Goal: Transaction & Acquisition: Download file/media

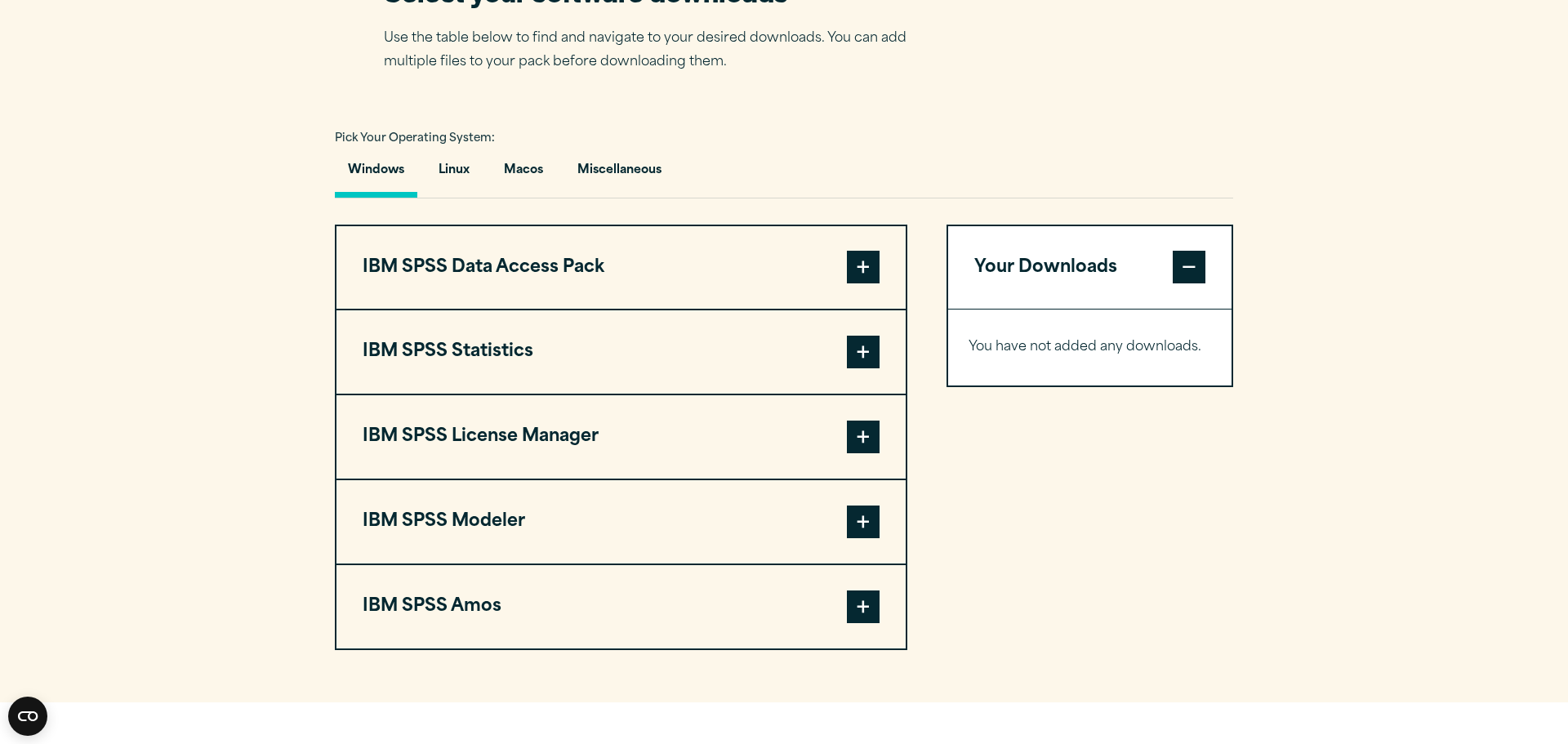
scroll to position [1125, 0]
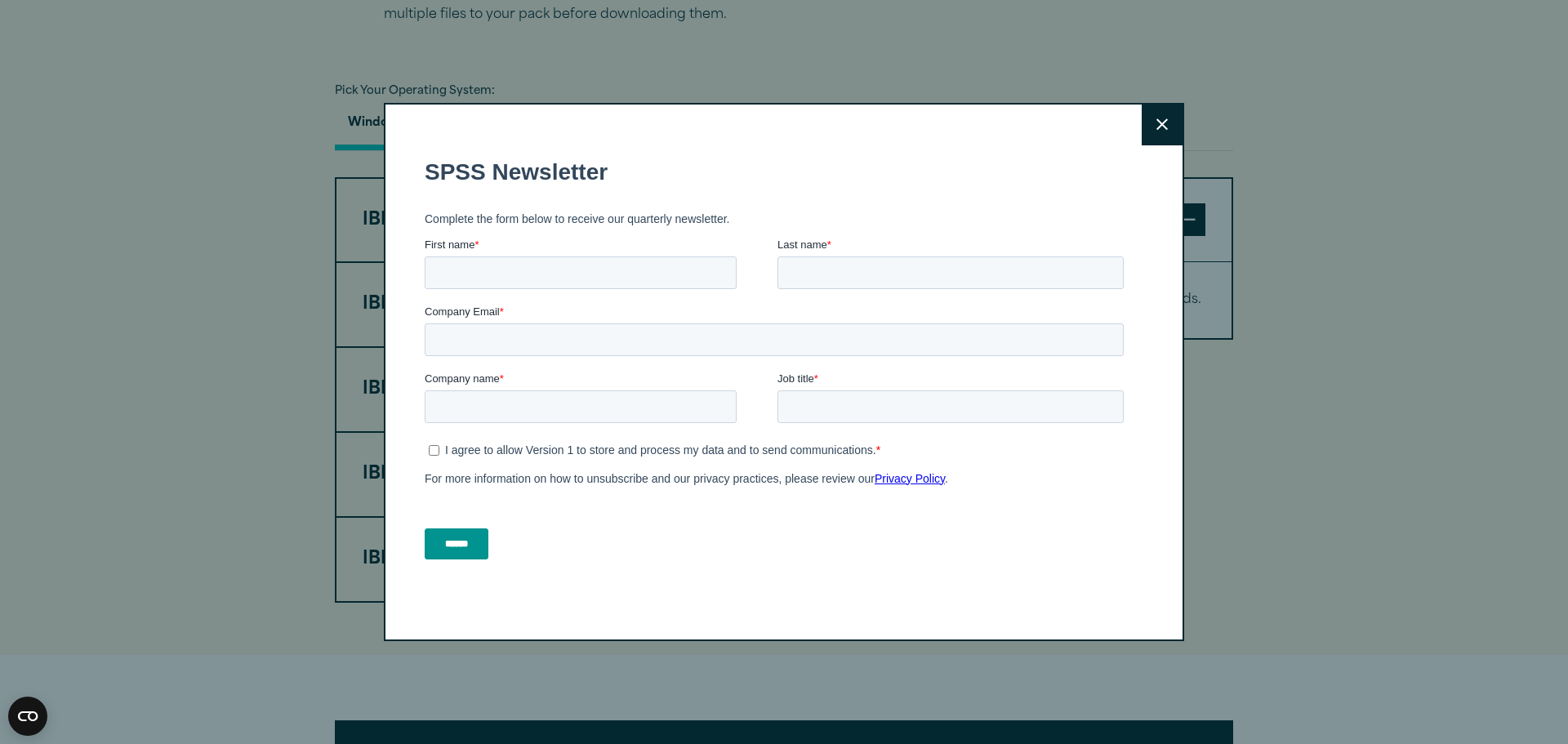
click at [1567, 480] on html "Consent Details [#IABV2SETTINGS#] About This website uses cookies We use cookie…" at bounding box center [784, 73] width 1568 height 2396
click at [1162, 119] on icon at bounding box center [1162, 125] width 11 height 12
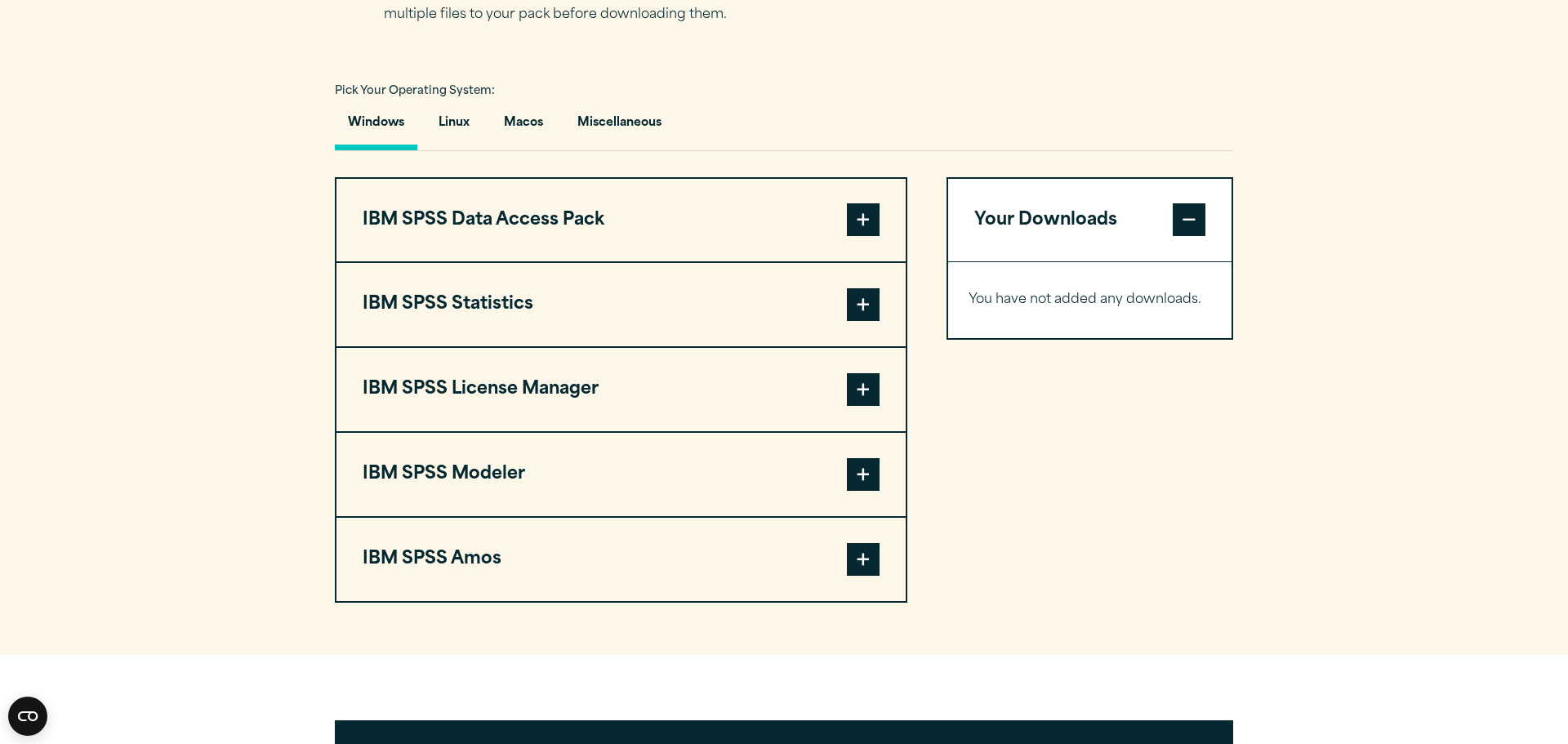
click at [860, 321] on span at bounding box center [863, 305] width 32 height 32
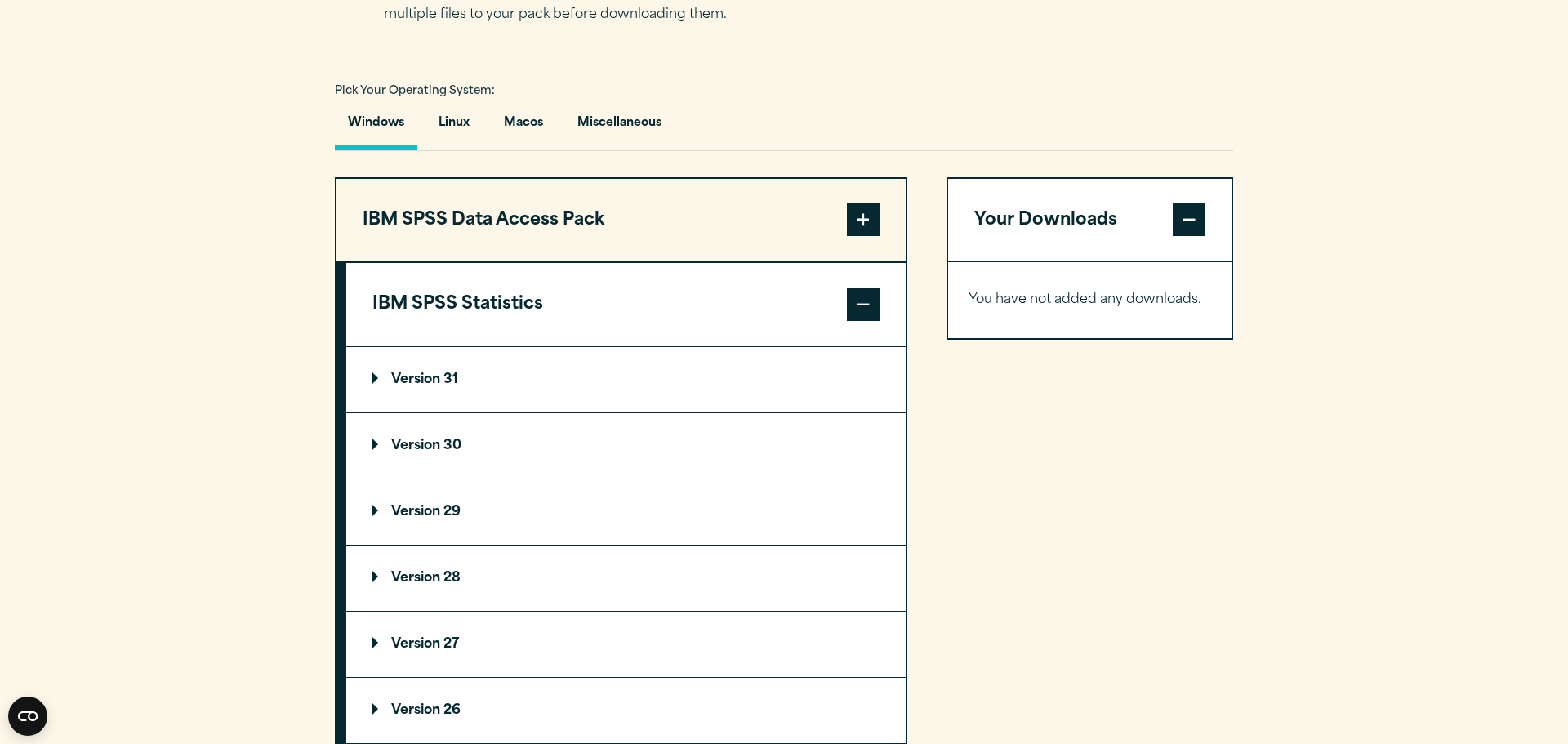
click at [382, 452] on p "Version 30" at bounding box center [417, 445] width 89 height 13
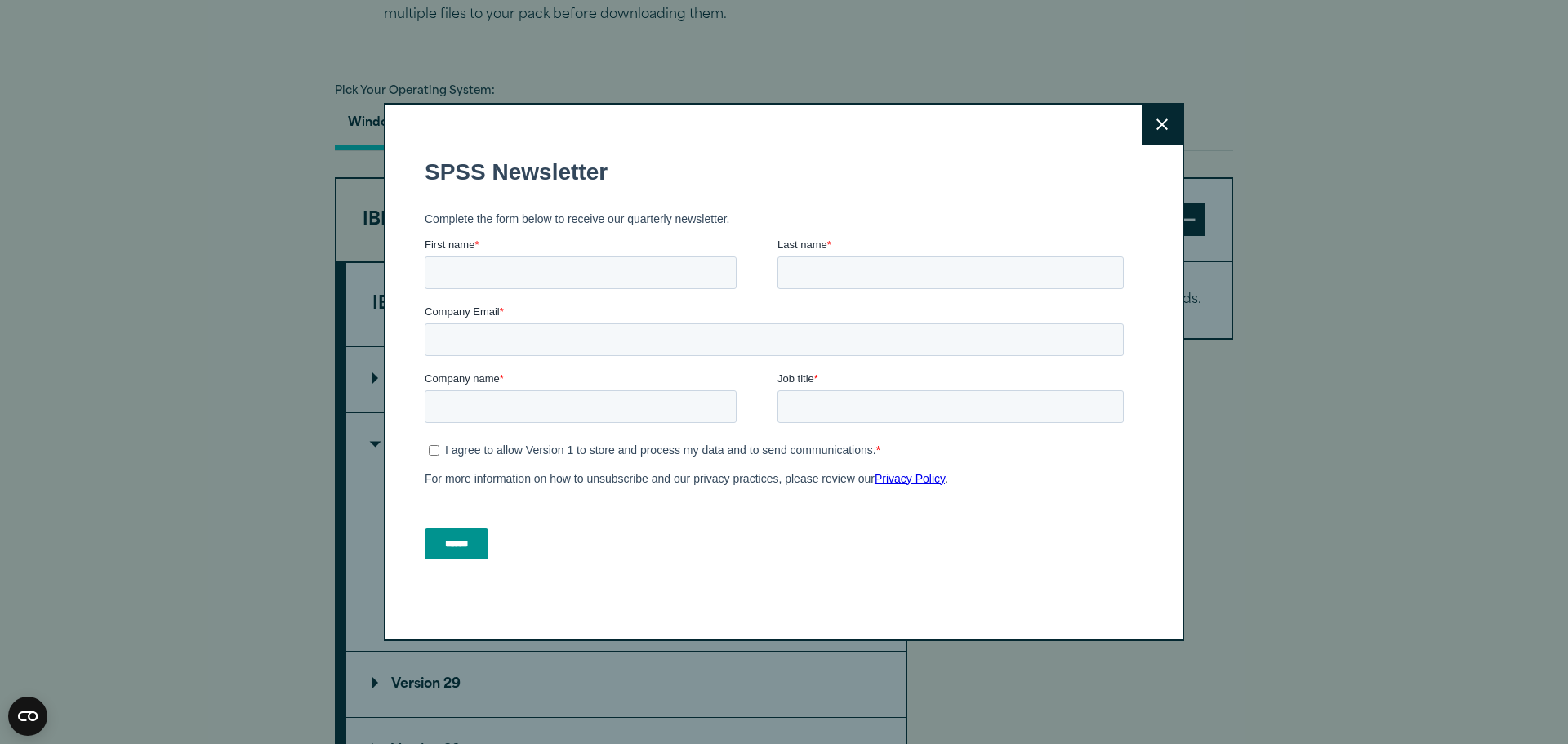
click at [1177, 124] on button "Close" at bounding box center [1163, 125] width 41 height 41
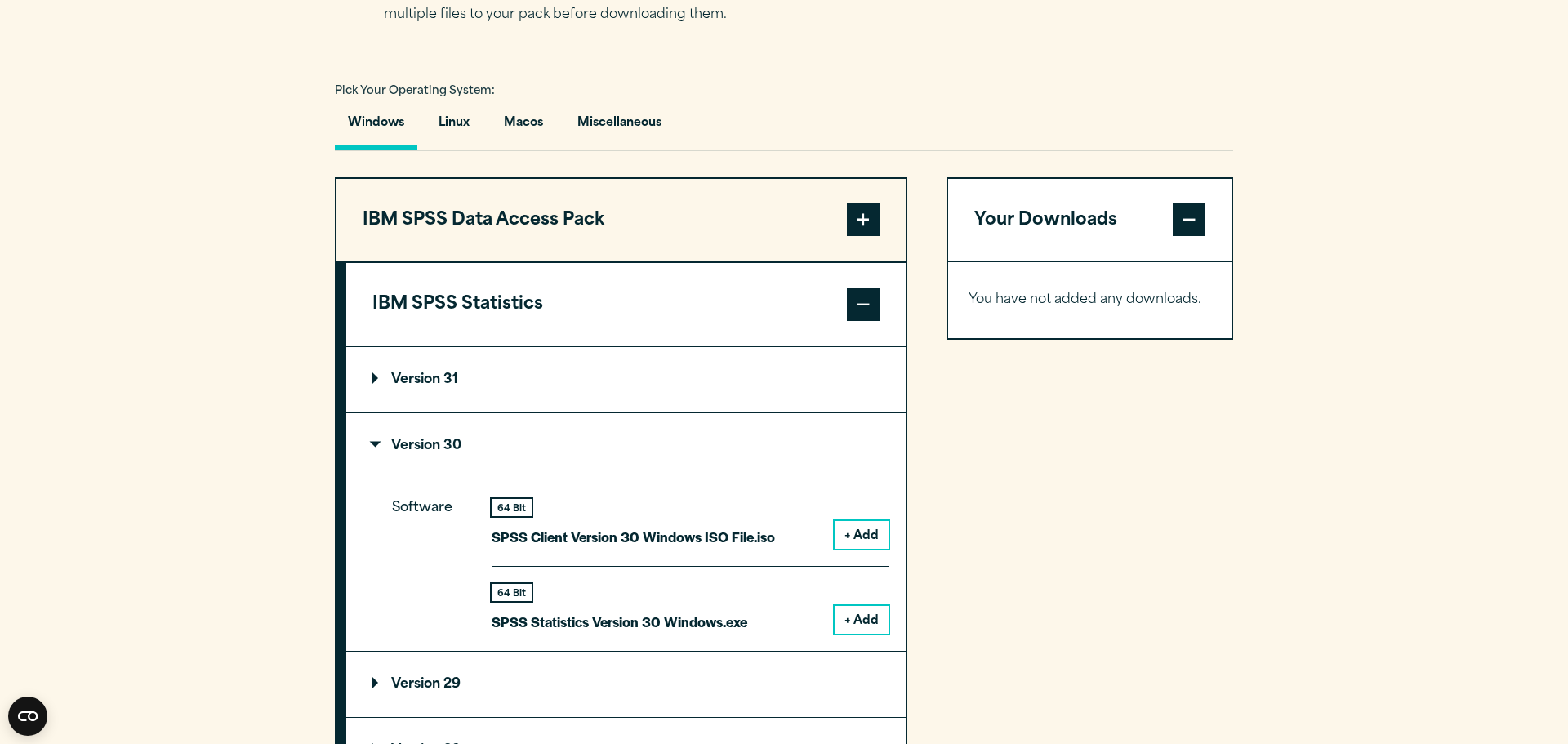
click at [866, 633] on button "+ Add" at bounding box center [861, 619] width 54 height 28
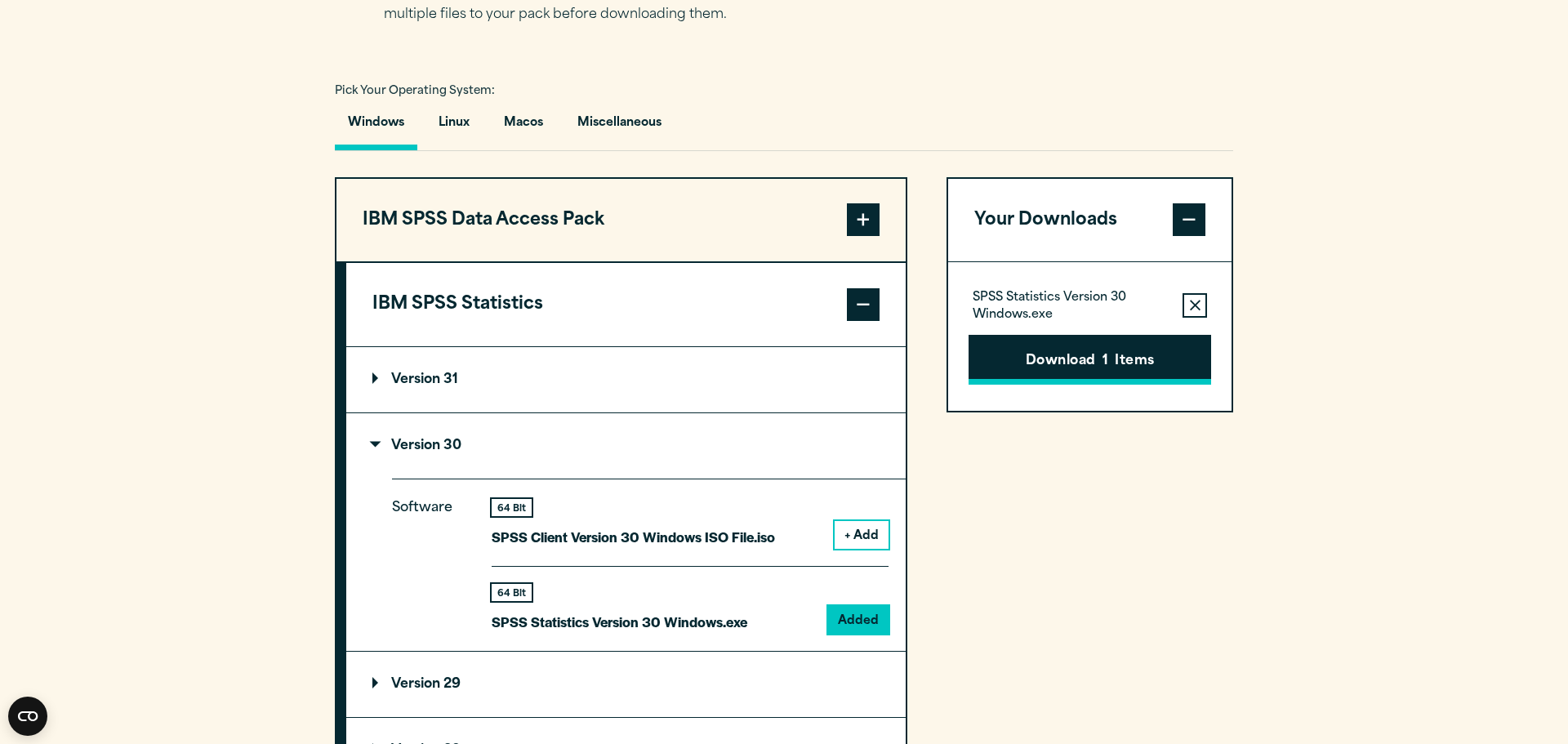
click at [1081, 386] on button "Download 1 Items" at bounding box center [1090, 359] width 242 height 50
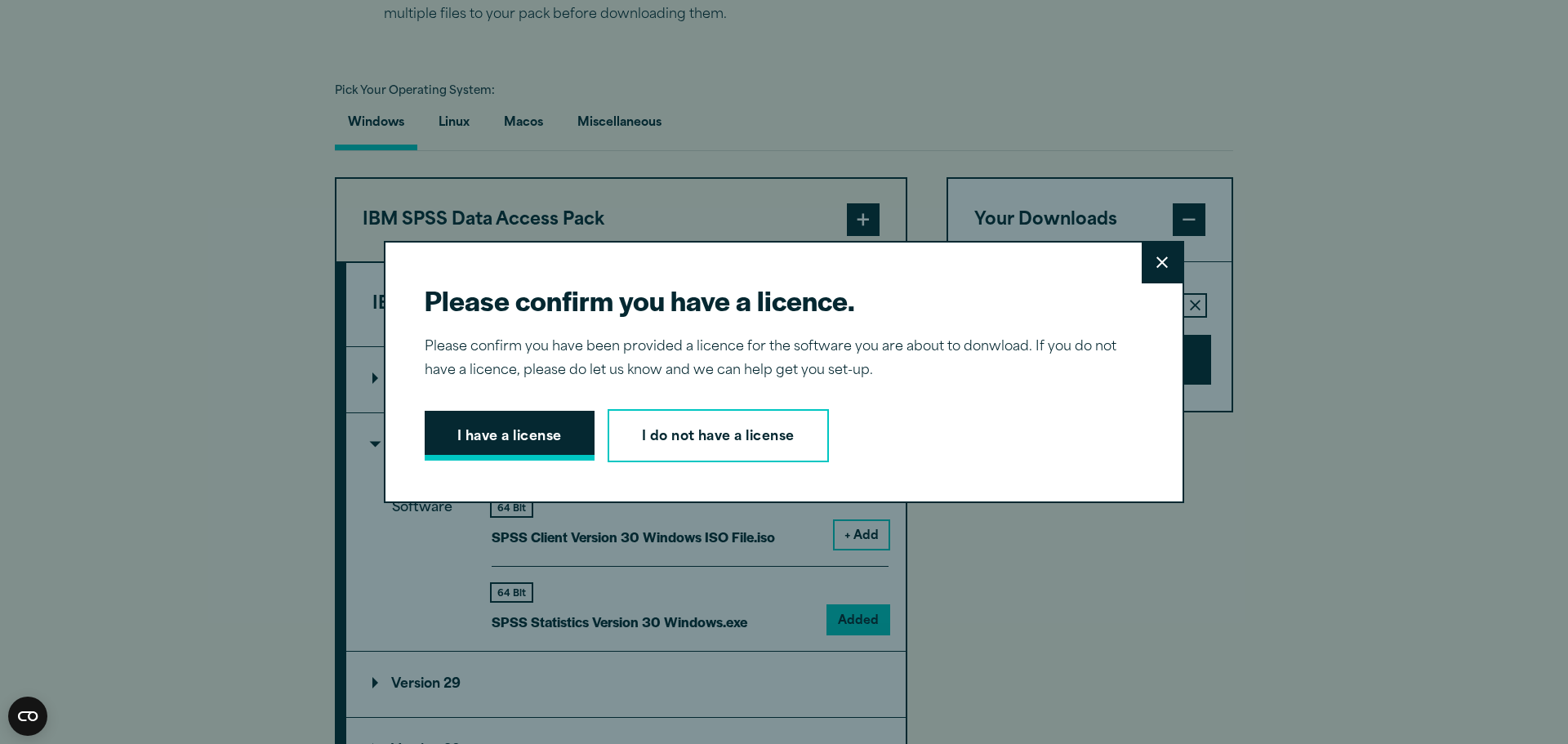
click at [471, 432] on button "I have a license" at bounding box center [510, 435] width 170 height 50
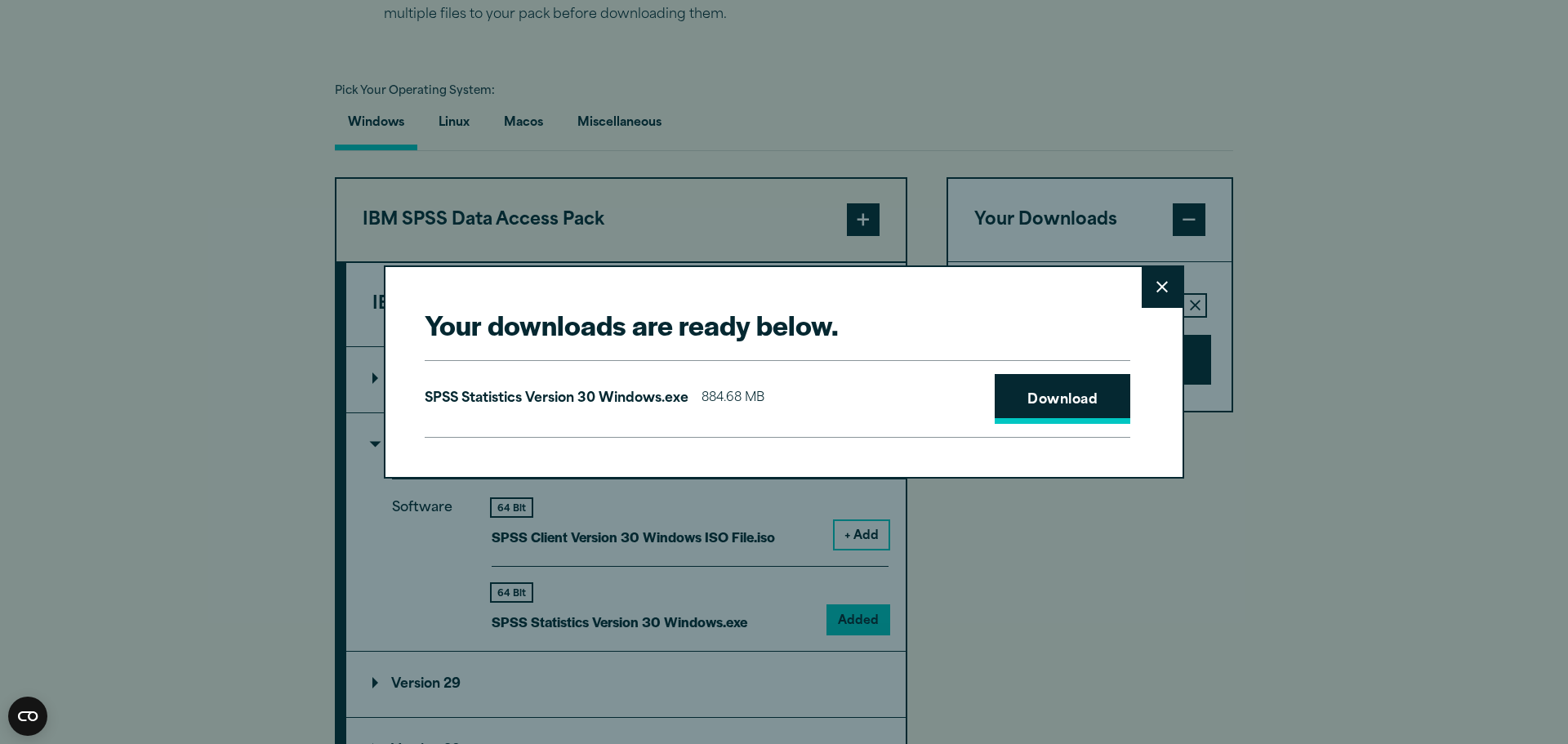
click at [1094, 396] on link "Download" at bounding box center [1062, 398] width 136 height 50
